Goal: Task Accomplishment & Management: Complete application form

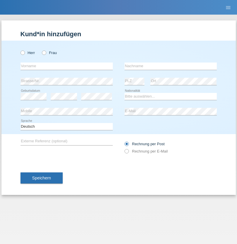
radio input "true"
click at [66, 66] on input "text" at bounding box center [66, 66] width 92 height 7
type input "Stokic"
click at [170, 66] on input "text" at bounding box center [170, 66] width 92 height 7
type input "Zeljko"
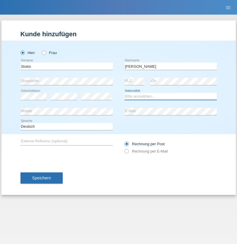
select select "RS"
select select "C"
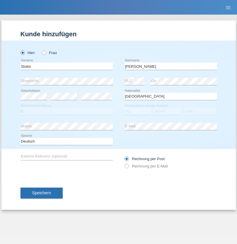
select select "15"
select select "06"
select select "1982"
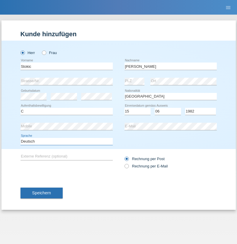
select select "en"
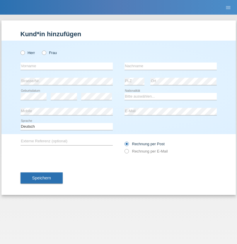
radio input "true"
click at [66, 66] on input "text" at bounding box center [66, 66] width 92 height 7
type input "Stephan"
click at [170, 66] on input "text" at bounding box center [170, 66] width 92 height 7
type input "Oppliger"
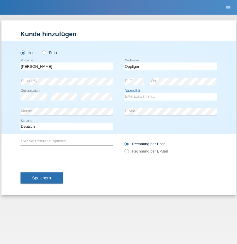
select select "CH"
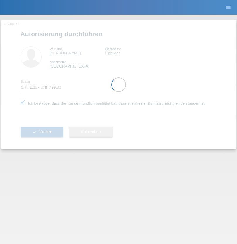
select select "1"
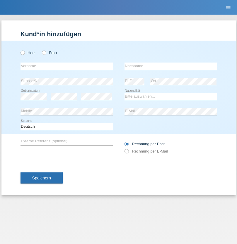
radio input "true"
click at [66, 66] on input "text" at bounding box center [66, 66] width 92 height 7
type input "Dunja"
click at [170, 66] on input "text" at bounding box center [170, 66] width 92 height 7
type input "[PERSON_NAME]"
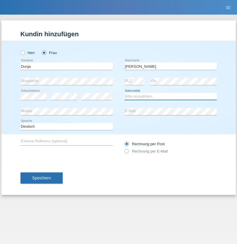
select select "HR"
select select "C"
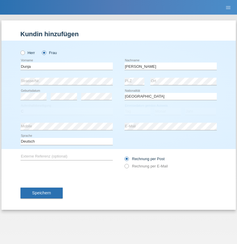
select select "02"
select select "09"
select select "2021"
